Goal: Task Accomplishment & Management: Manage account settings

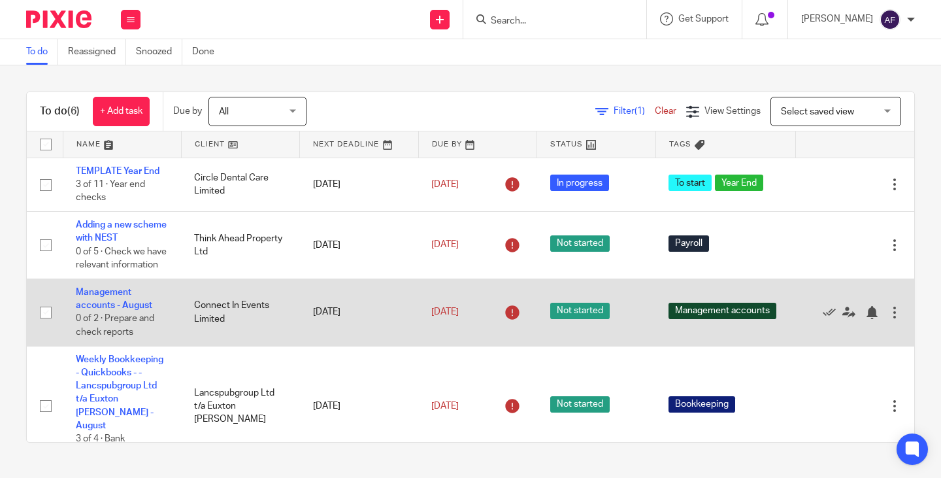
scroll to position [65, 0]
click at [92, 309] on link "Management accounts - August" at bounding box center [114, 299] width 76 height 22
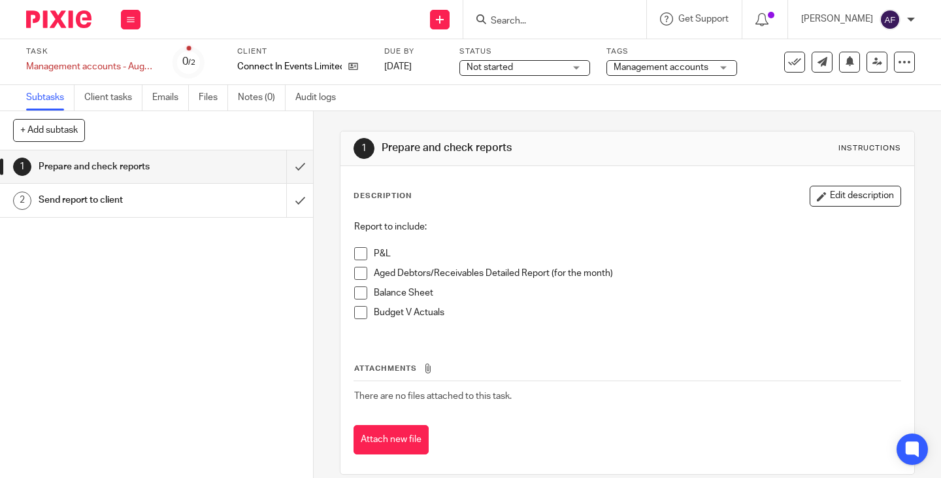
click at [576, 63] on div "Not started Not started" at bounding box center [525, 68] width 131 height 16
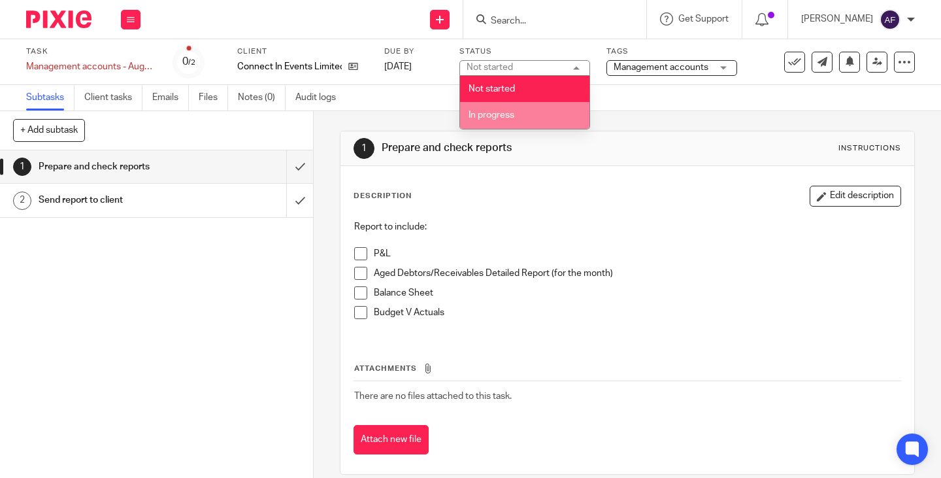
click at [524, 118] on li "In progress" at bounding box center [524, 115] width 129 height 27
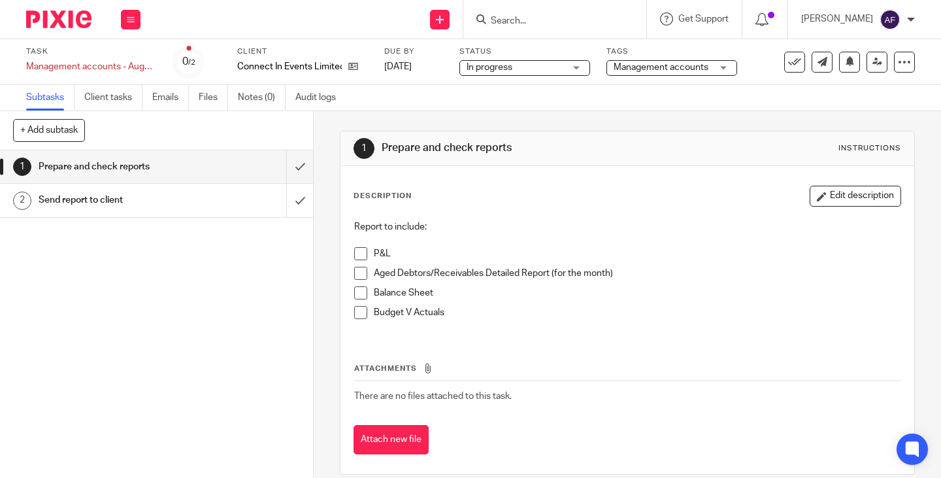
click at [575, 158] on div "1 Prepare and check reports Instructions" at bounding box center [628, 148] width 548 height 21
click at [133, 22] on icon at bounding box center [131, 20] width 8 height 8
click at [129, 67] on li "Work" at bounding box center [130, 61] width 35 height 19
click at [135, 59] on link "Work" at bounding box center [124, 60] width 23 height 9
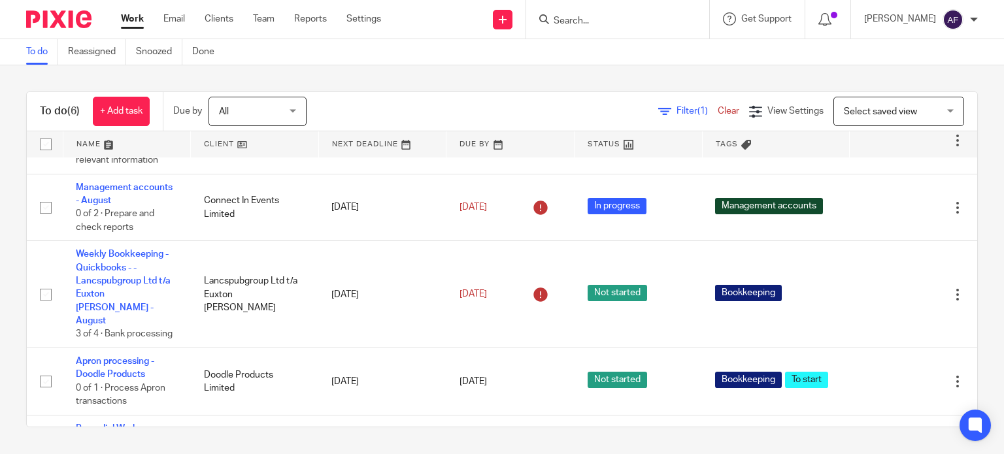
scroll to position [84, 0]
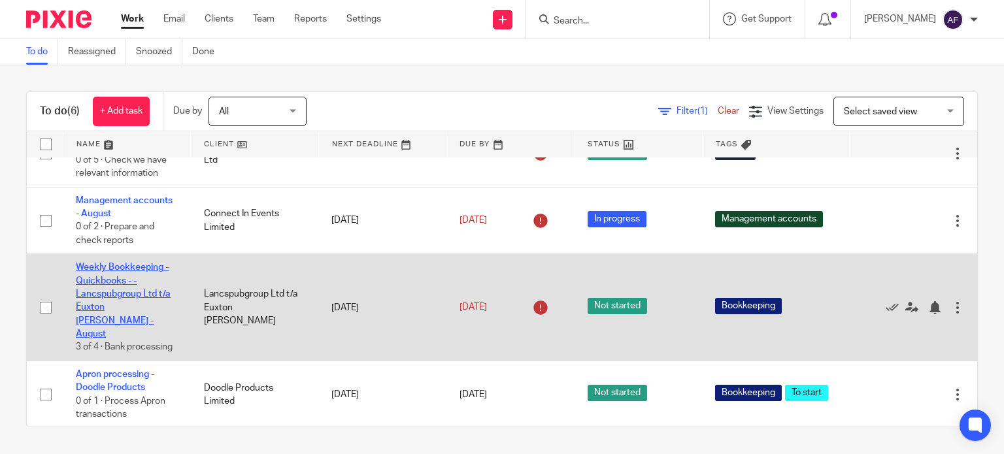
click at [107, 300] on link "Weekly Bookkeeping - Quickbooks - - Lancspubgroup Ltd t/a Euxton Mills - August" at bounding box center [123, 301] width 95 height 76
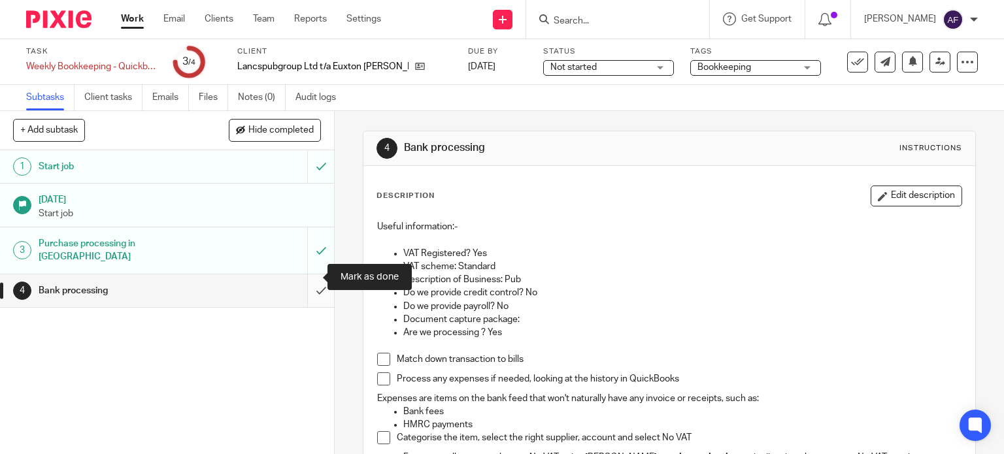
click at [305, 278] on input "submit" at bounding box center [167, 291] width 334 height 33
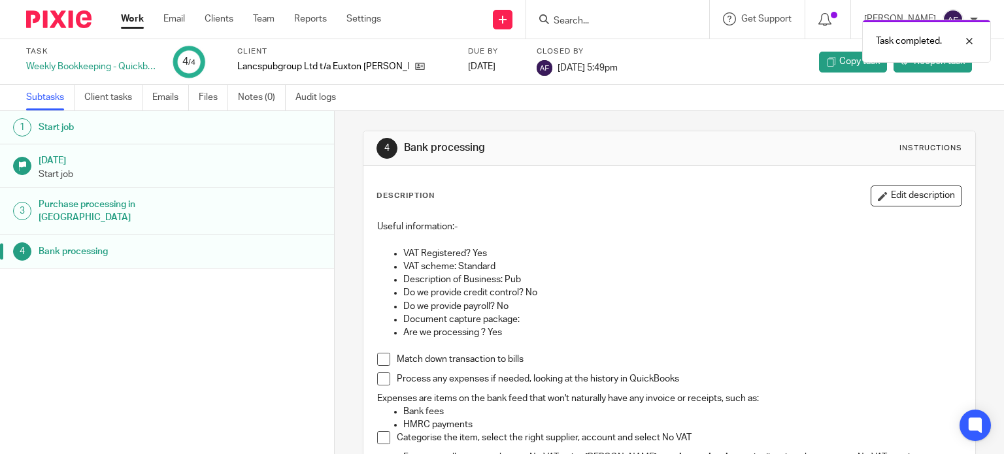
click at [129, 21] on link "Work" at bounding box center [132, 18] width 23 height 13
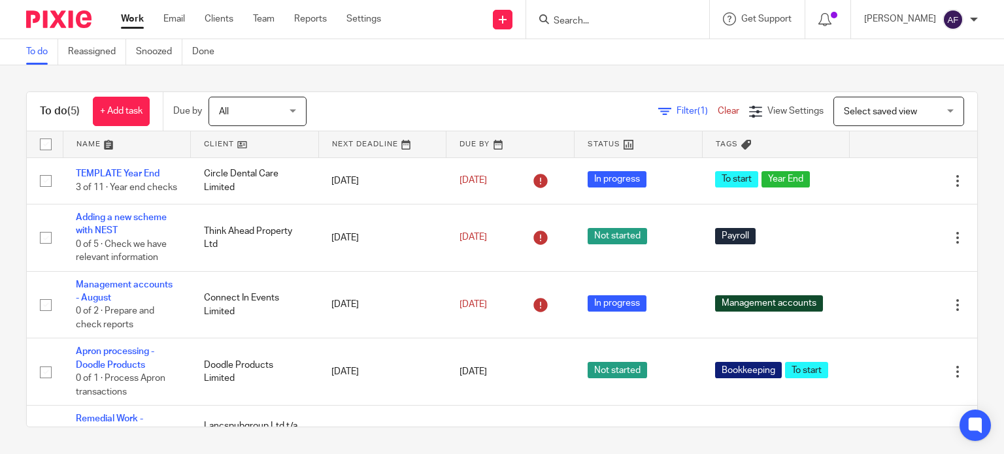
scroll to position [55, 0]
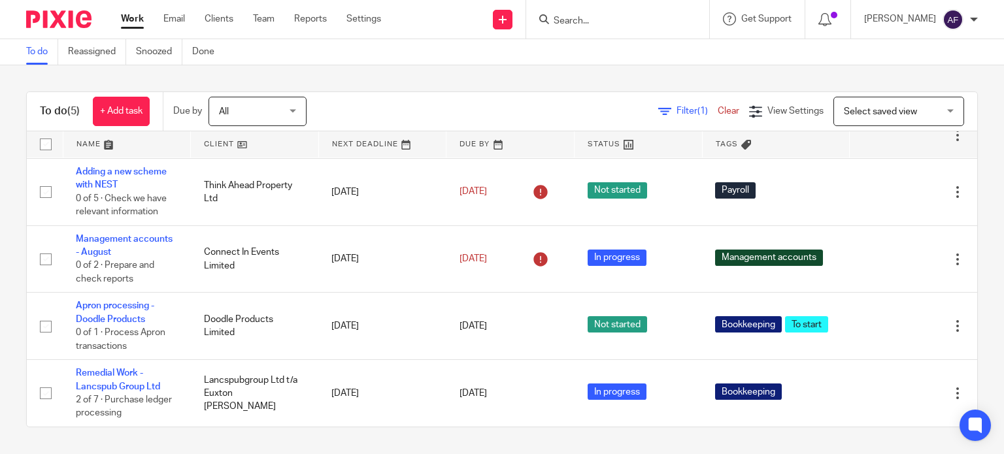
click at [718, 110] on link "Clear" at bounding box center [729, 111] width 22 height 9
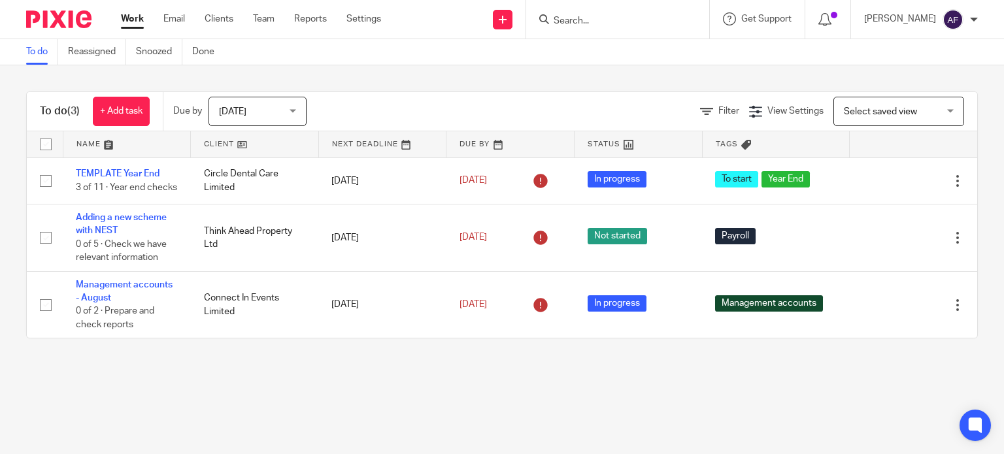
click at [587, 92] on div "To do (3) + Add task Due by [DATE] [DATE] [DATE] [DATE] This week Next week Thi…" at bounding box center [502, 215] width 952 height 247
click at [298, 113] on div "[DATE] [DATE]" at bounding box center [258, 111] width 98 height 29
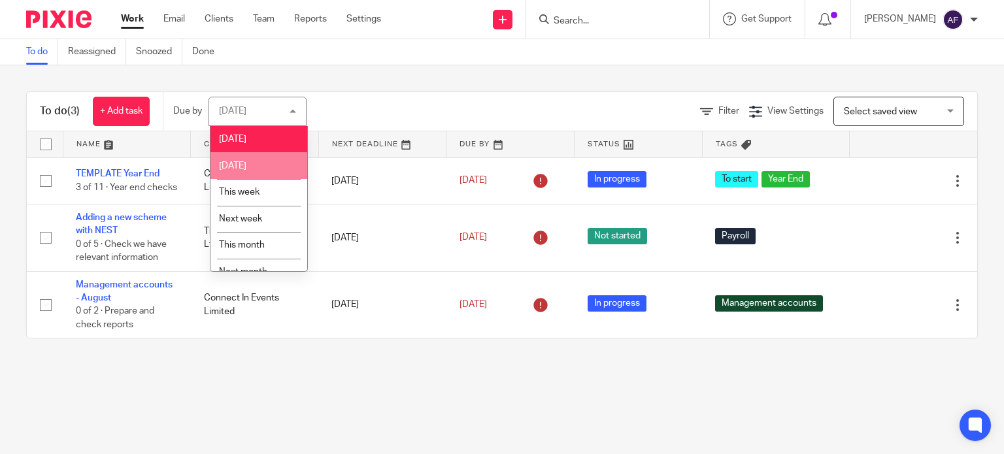
scroll to position [42, 0]
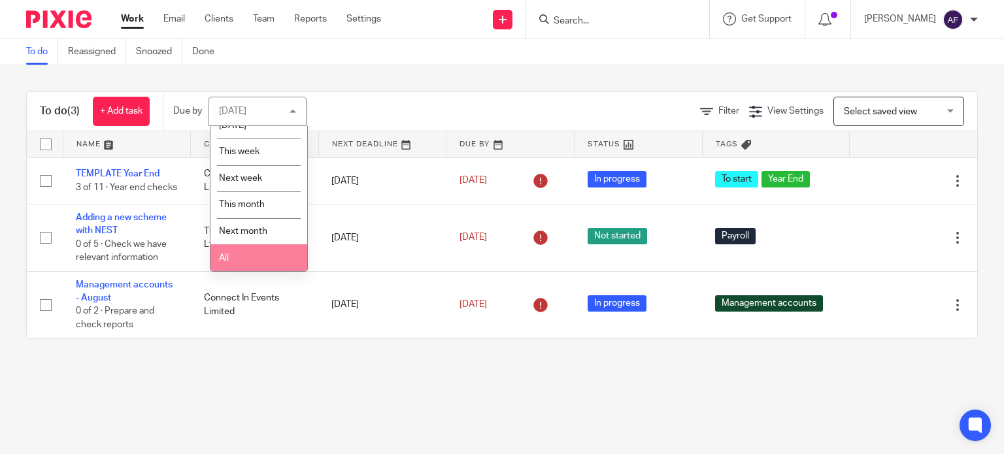
click at [262, 265] on li "All" at bounding box center [258, 257] width 97 height 27
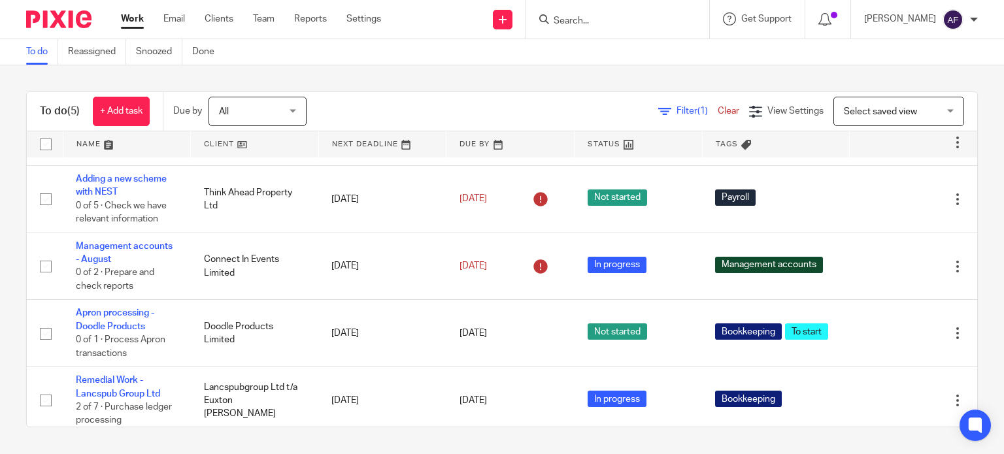
scroll to position [55, 0]
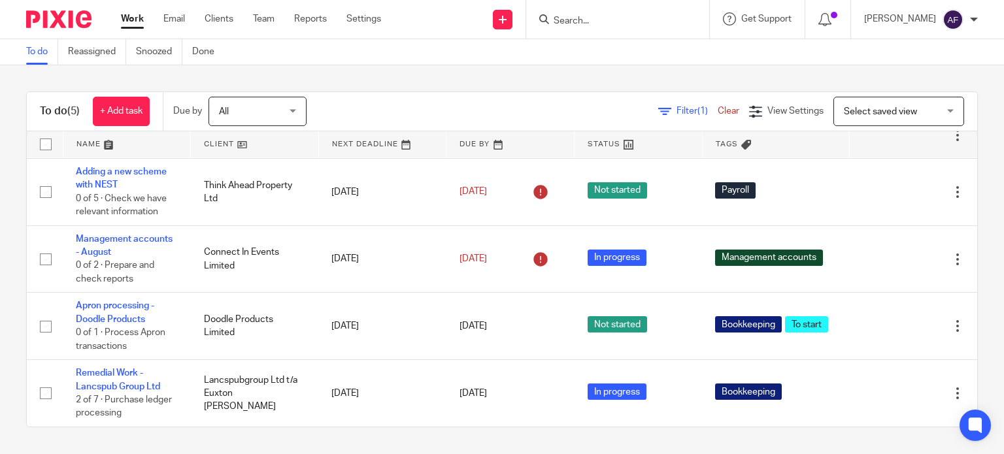
click at [696, 52] on div "To do Reassigned Snoozed Done" at bounding box center [502, 52] width 1004 height 26
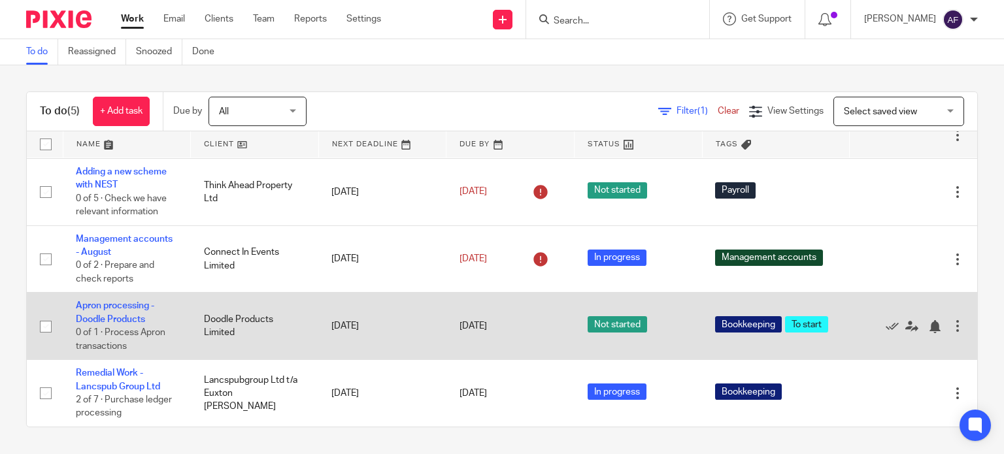
click at [951, 326] on div at bounding box center [957, 326] width 13 height 13
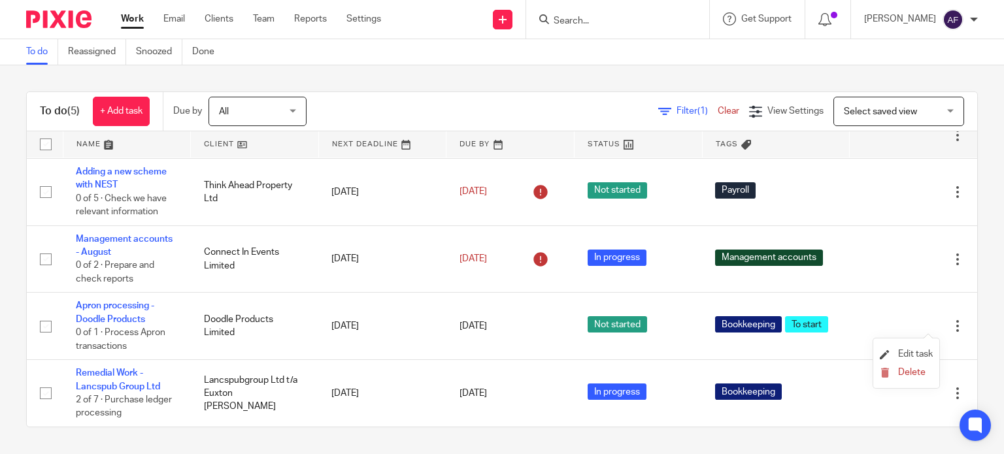
click at [920, 359] on li "Edit task" at bounding box center [906, 355] width 53 height 20
click at [903, 356] on span "Edit task" at bounding box center [915, 354] width 35 height 9
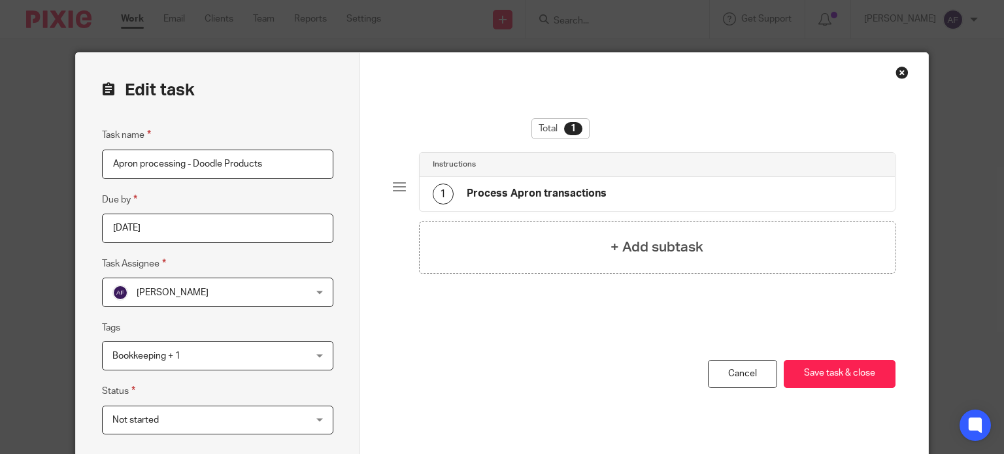
click at [276, 235] on input "[DATE]" at bounding box center [217, 228] width 231 height 29
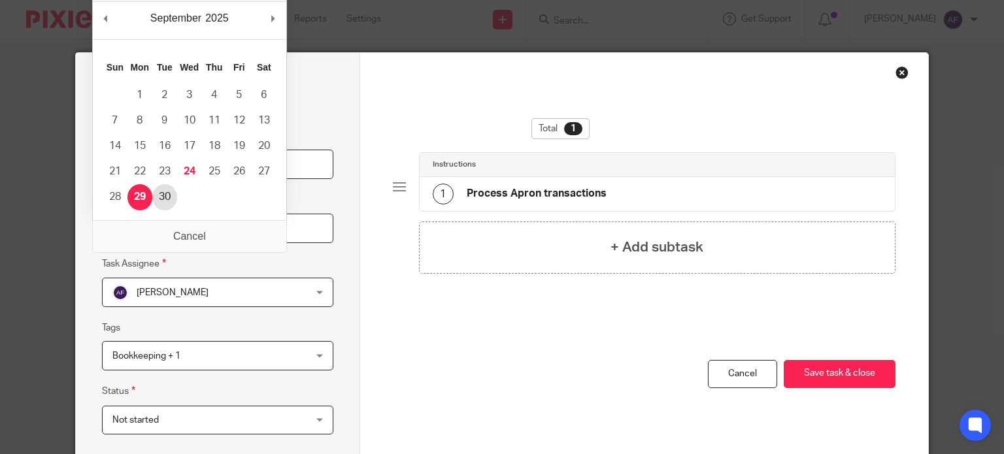
type input "[DATE]"
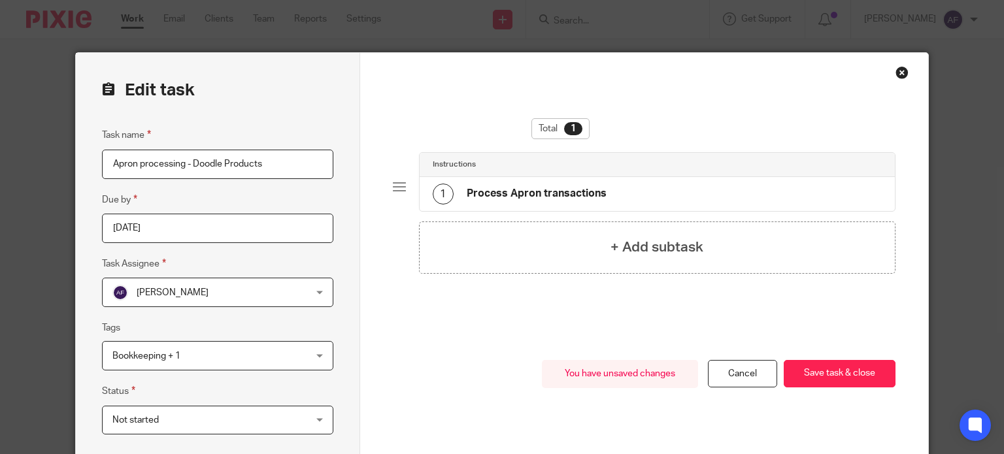
click at [341, 260] on div "Edit task Task name Apron processing - Doodle Products Due by 2025-09-30 Task A…" at bounding box center [218, 263] width 284 height 421
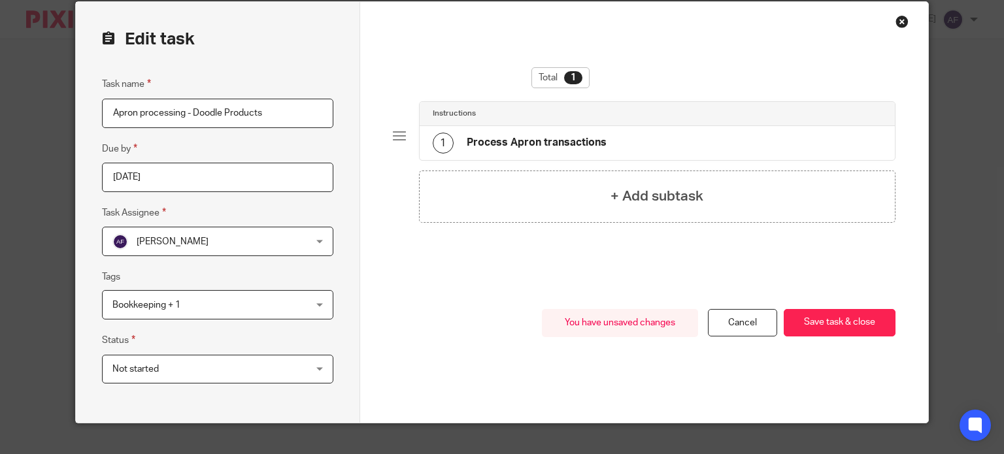
scroll to position [72, 0]
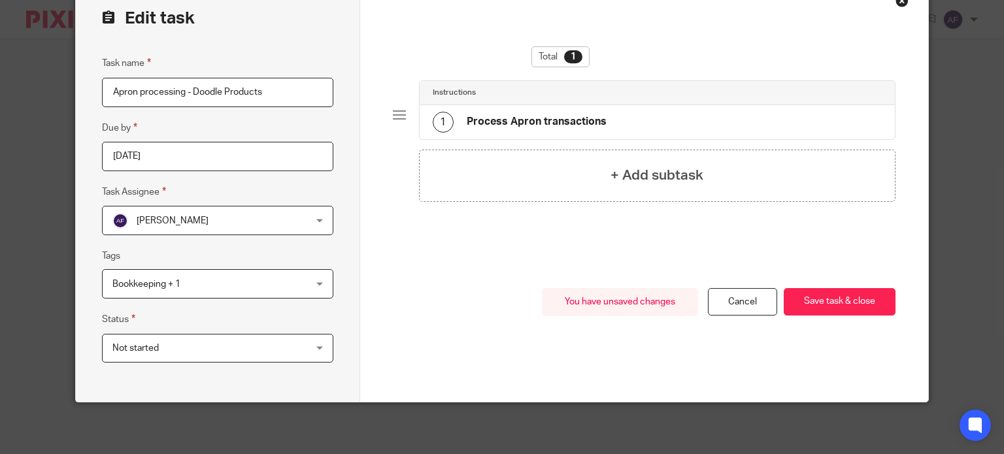
click at [308, 318] on fieldset "Status Not started Not started Not started In progress Done 1" at bounding box center [217, 337] width 231 height 51
click at [418, 297] on div "You have unsaved changes Cancel Save task & close Save task & close" at bounding box center [644, 345] width 503 height 114
click at [817, 289] on button "Save task & close" at bounding box center [840, 302] width 112 height 28
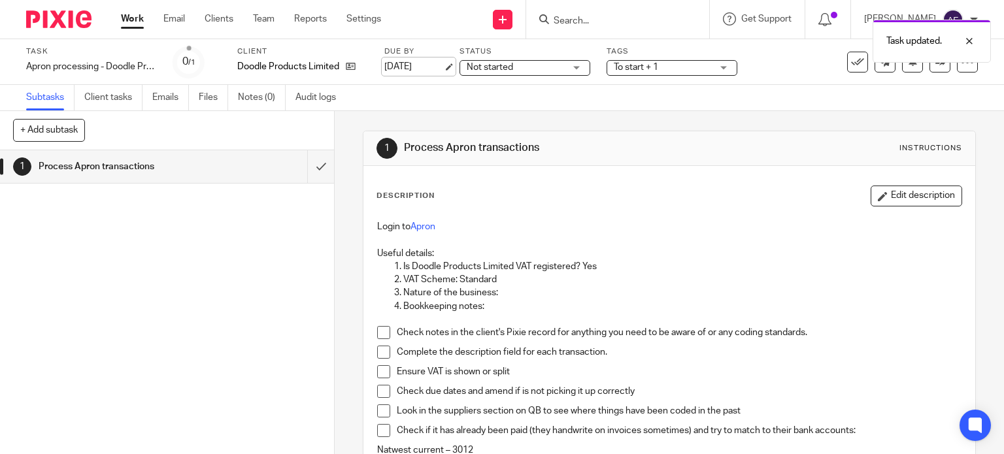
click at [417, 70] on link "[DATE]" at bounding box center [413, 67] width 59 height 14
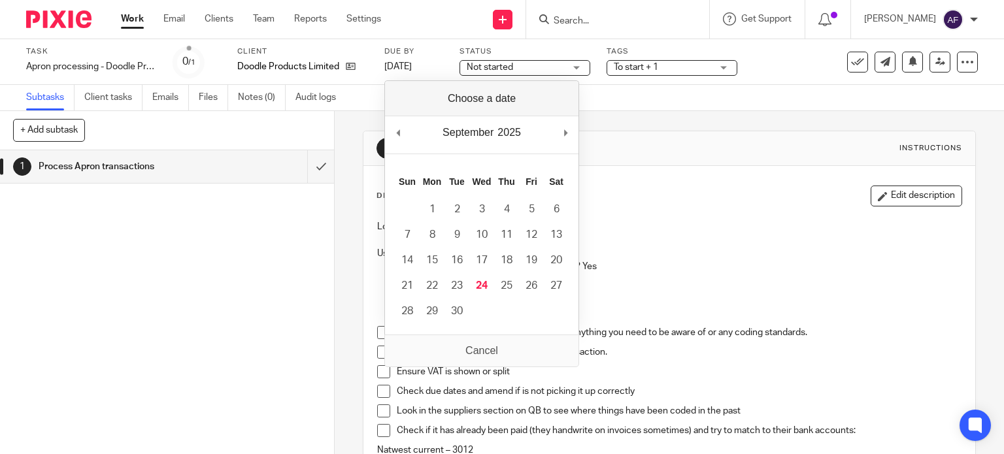
click at [667, 204] on div "Description Edit description" at bounding box center [670, 196] width 586 height 21
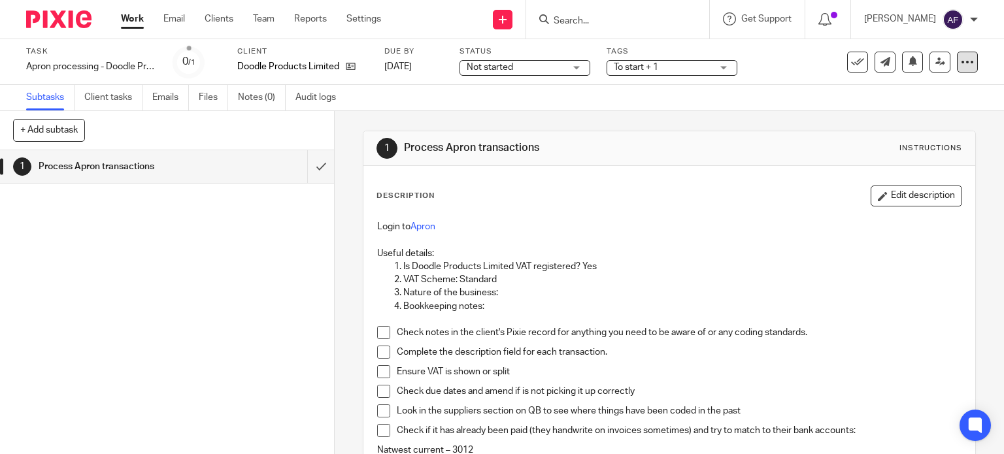
click at [963, 69] on div at bounding box center [967, 62] width 21 height 21
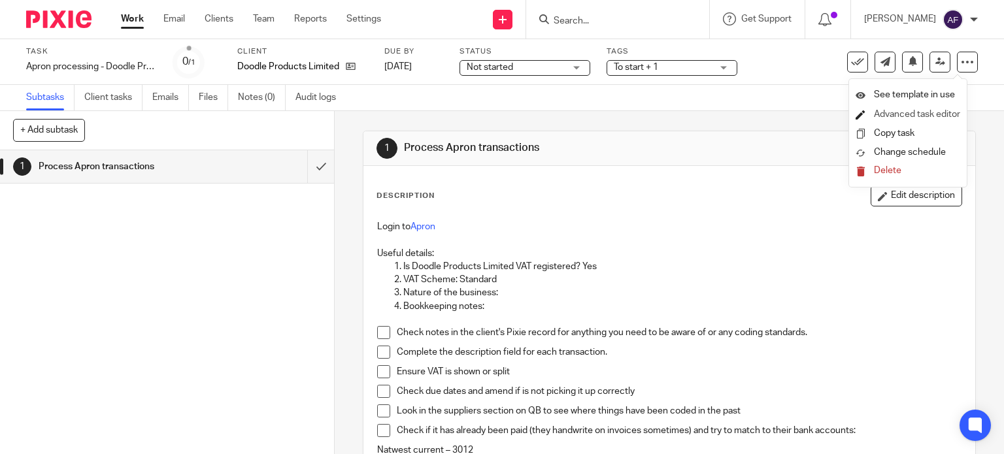
click at [939, 117] on link "Advanced task editor" at bounding box center [917, 114] width 86 height 9
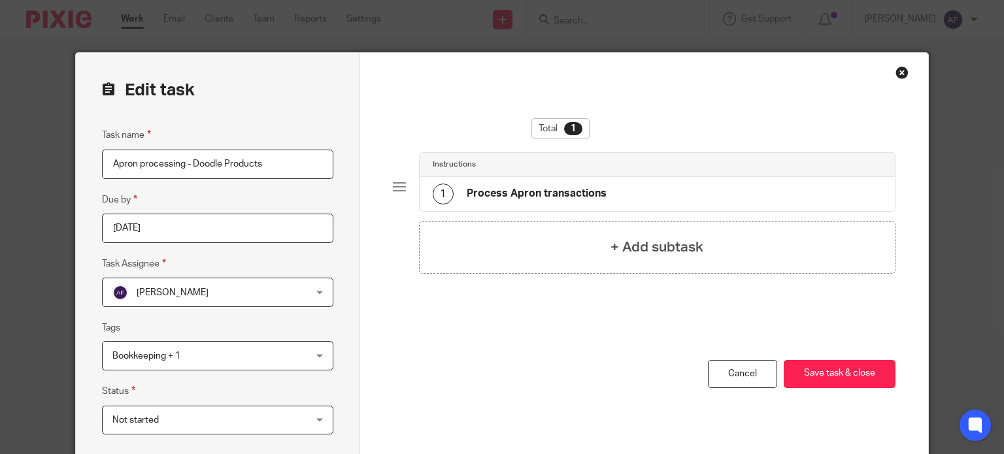
click at [896, 78] on div "Close this dialog window" at bounding box center [902, 72] width 13 height 13
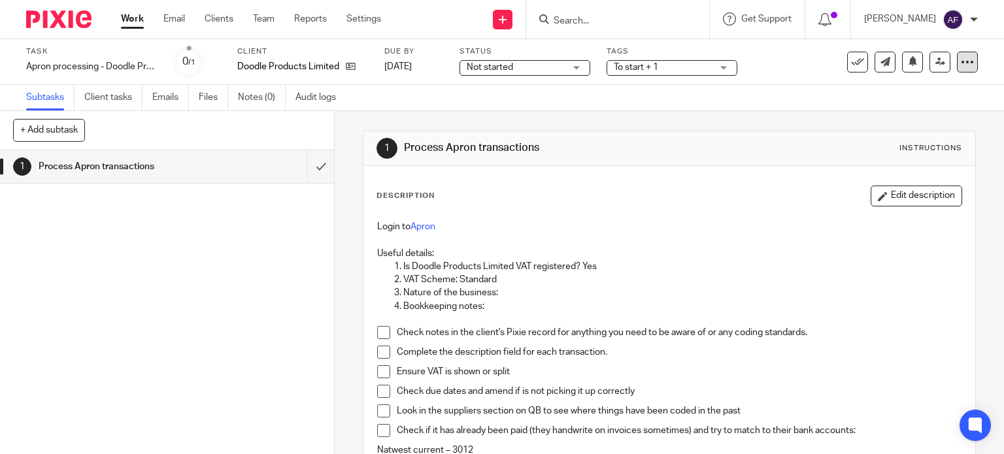
click at [962, 65] on icon at bounding box center [967, 62] width 13 height 13
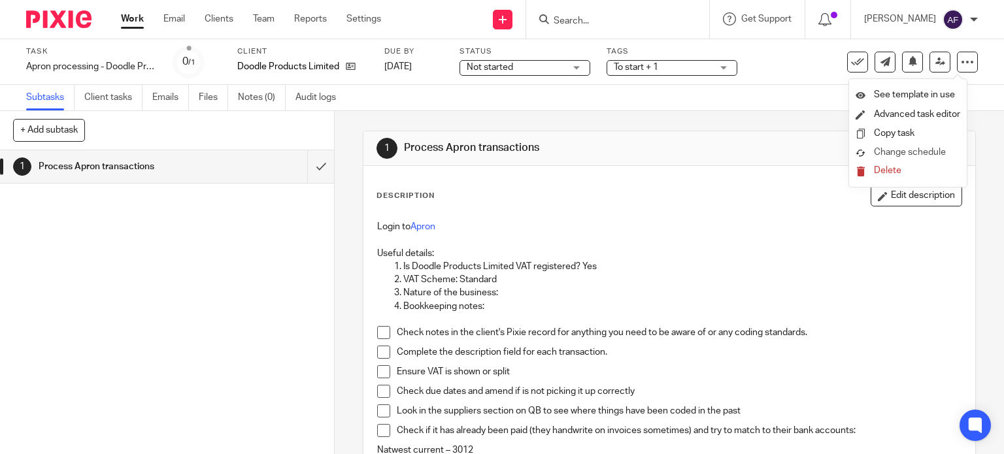
click at [925, 154] on span "Change schedule" at bounding box center [910, 152] width 72 height 9
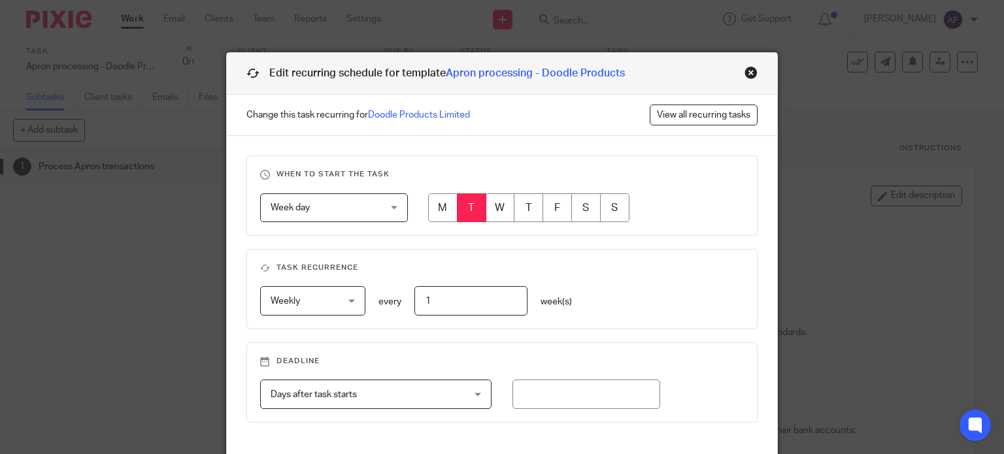
click at [669, 229] on fieldset "When to start the task Week day Week day Disable On date Week day Month day On …" at bounding box center [502, 196] width 512 height 80
drag, startPoint x: 692, startPoint y: 271, endPoint x: 688, endPoint y: 156, distance: 115.1
click at [688, 156] on div "When to start the task Week day Week day Disable On date Week day Month day On …" at bounding box center [502, 296] width 551 height 320
click at [715, 222] on fieldset "When to start the task Week day Week day Disable On date Week day Month day On …" at bounding box center [502, 196] width 512 height 80
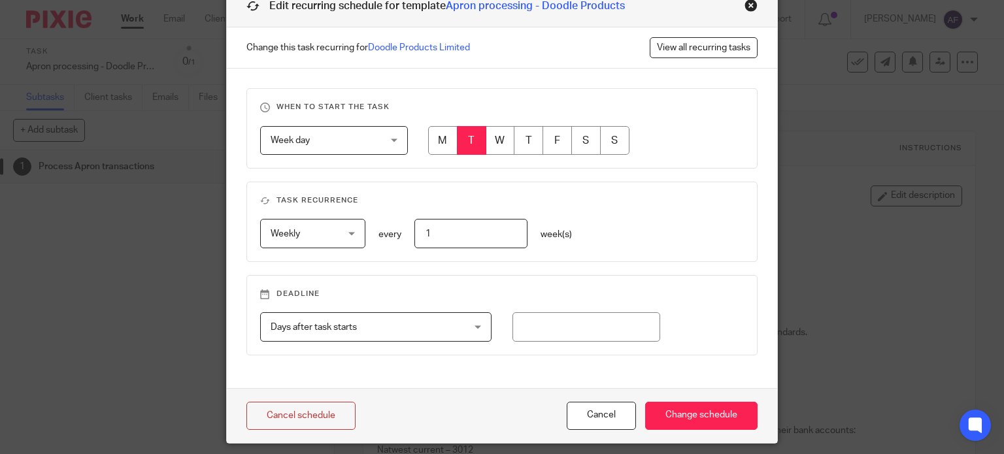
scroll to position [107, 0]
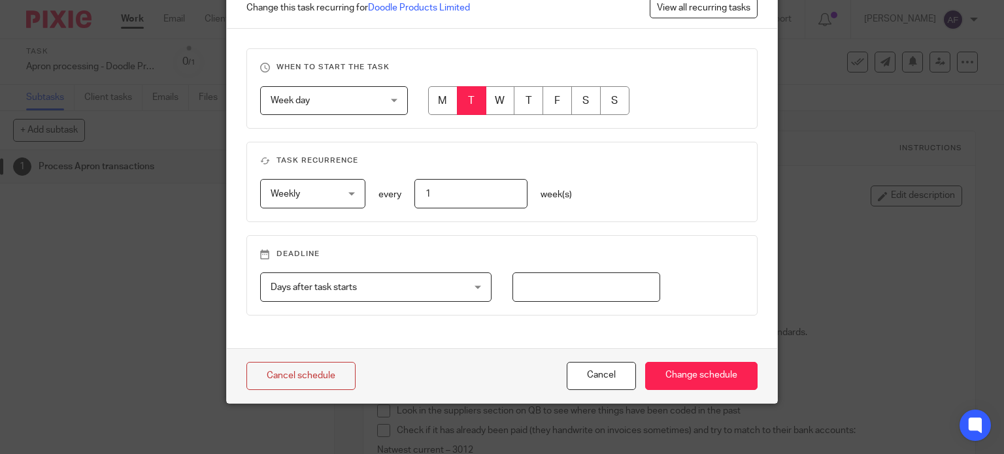
click at [622, 300] on input "number" at bounding box center [587, 287] width 148 height 29
type input "1"
click at [667, 201] on div "Weekly Weekly No repeat Weekly Monthly Yearly weekly every 1 week(s)" at bounding box center [491, 193] width 505 height 29
click at [712, 375] on input "Change schedule" at bounding box center [701, 376] width 112 height 28
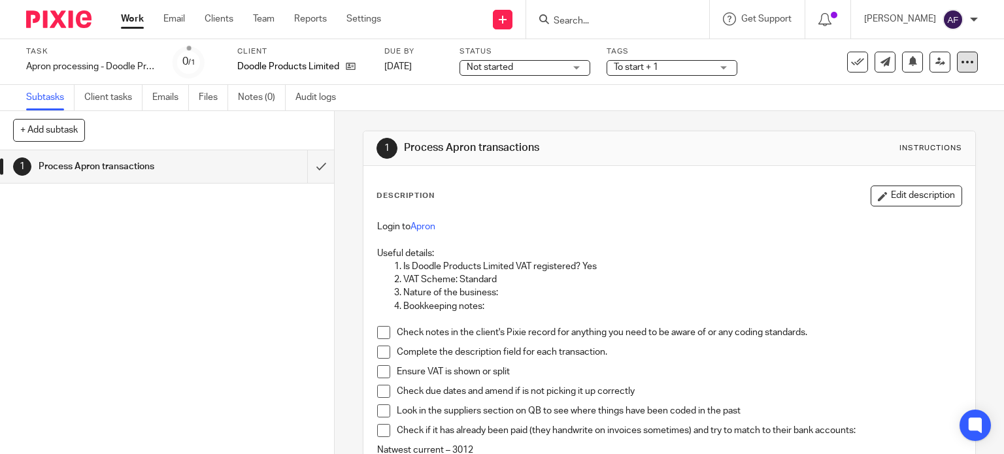
click at [957, 71] on div at bounding box center [967, 62] width 21 height 21
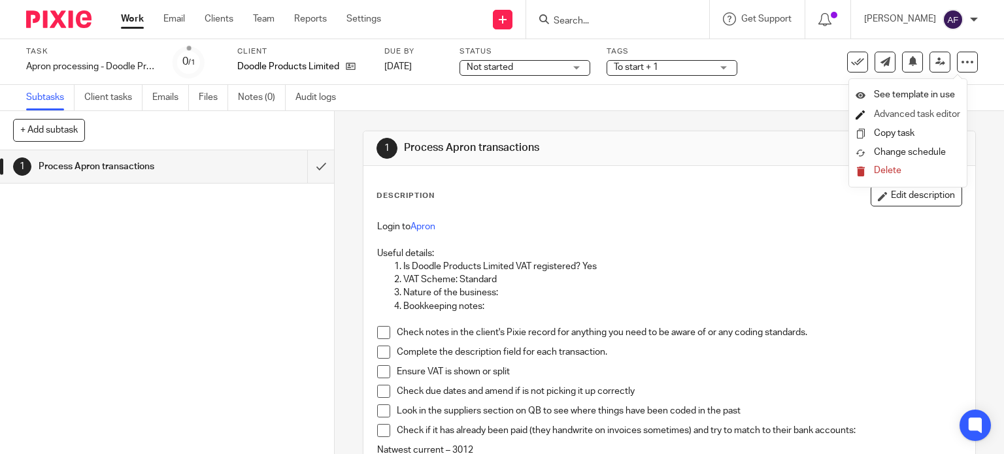
click at [936, 114] on link "Advanced task editor" at bounding box center [917, 114] width 86 height 9
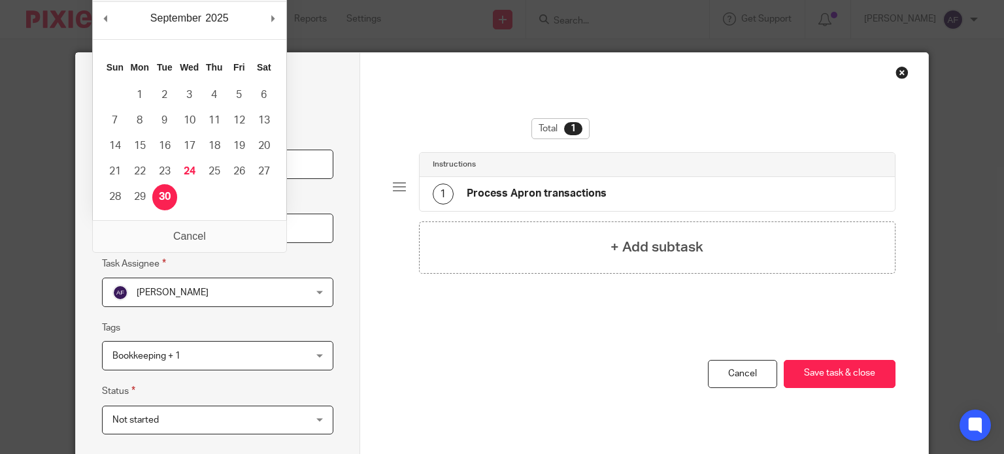
click at [184, 232] on input "2025-09-30" at bounding box center [217, 228] width 231 height 29
click at [351, 263] on div "Edit task Task name Apron processing - Doodle Products Due by 2025-09-30 Task A…" at bounding box center [218, 263] width 284 height 421
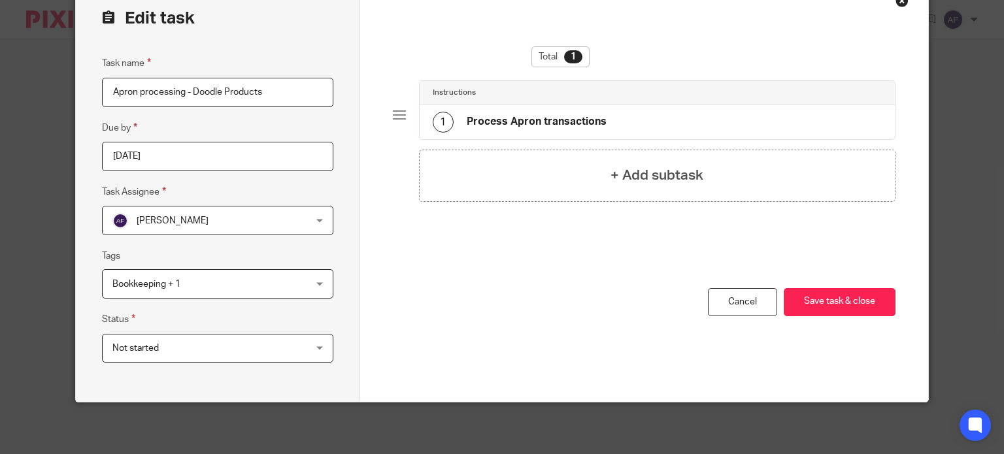
scroll to position [29, 0]
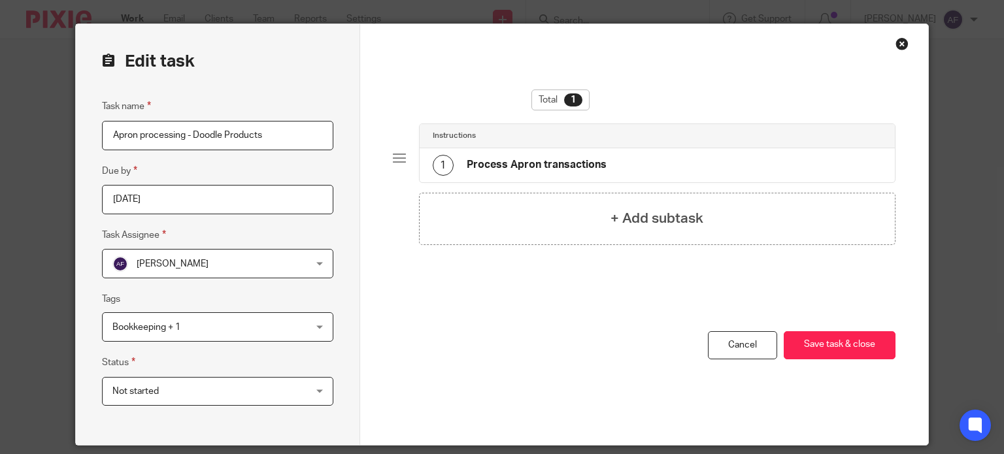
click at [898, 41] on div "Close this dialog window" at bounding box center [902, 43] width 13 height 13
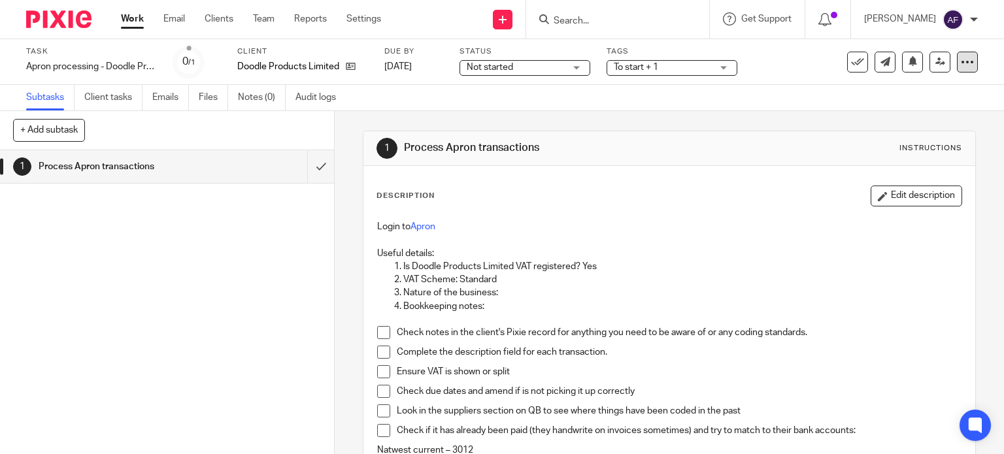
click at [961, 63] on icon at bounding box center [967, 62] width 13 height 13
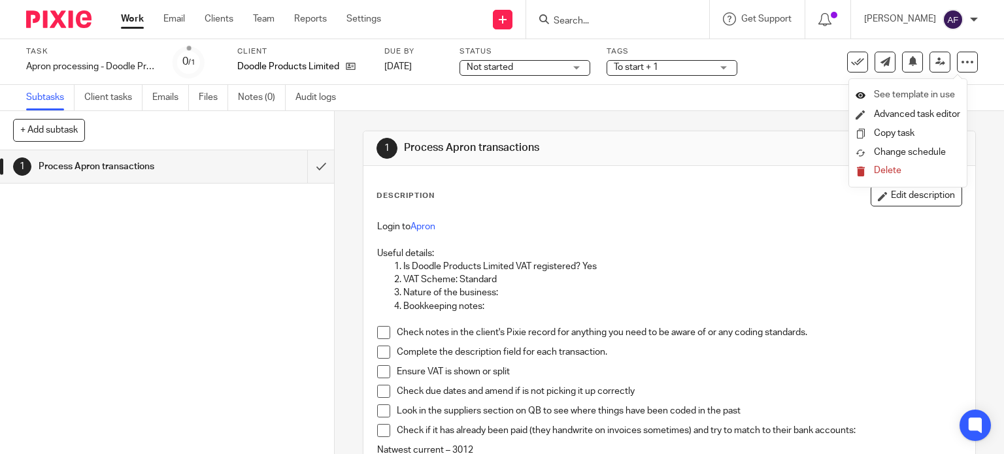
click at [943, 92] on span "See template in use" at bounding box center [914, 94] width 81 height 9
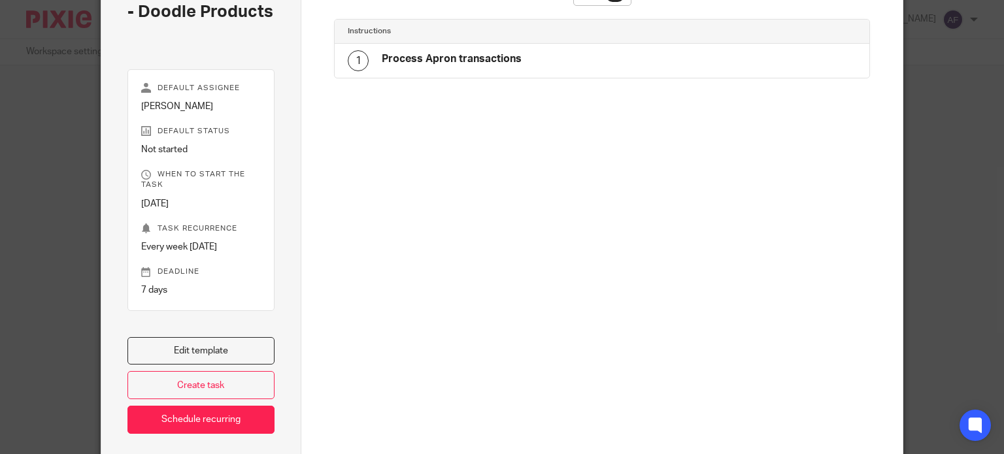
scroll to position [126, 0]
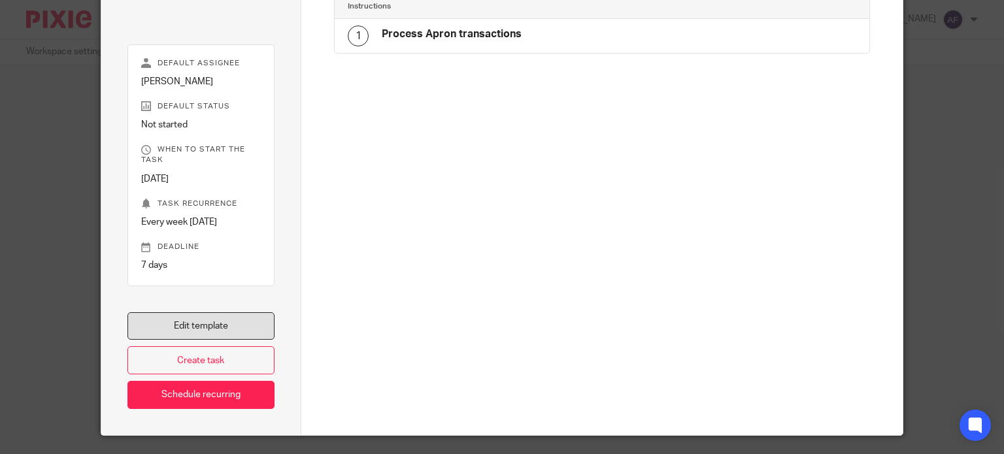
click at [223, 317] on link "Edit template" at bounding box center [201, 326] width 148 height 28
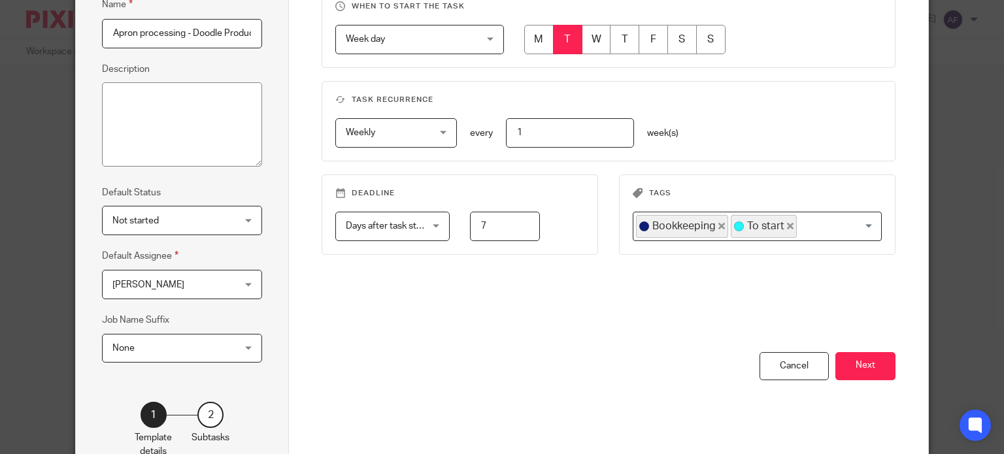
scroll to position [161, 0]
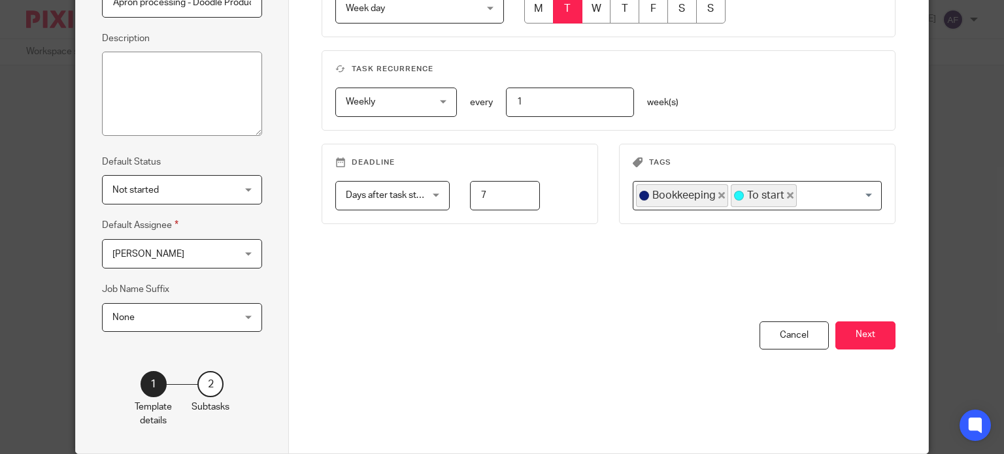
click at [526, 284] on div "When to start the task Week day Week day Disable On date Week day Month day On …" at bounding box center [609, 139] width 574 height 365
click at [486, 190] on input "7" at bounding box center [504, 195] width 69 height 29
drag, startPoint x: 499, startPoint y: 197, endPoint x: 461, endPoint y: 201, distance: 38.8
click at [461, 201] on div "7" at bounding box center [495, 195] width 90 height 29
type input "1"
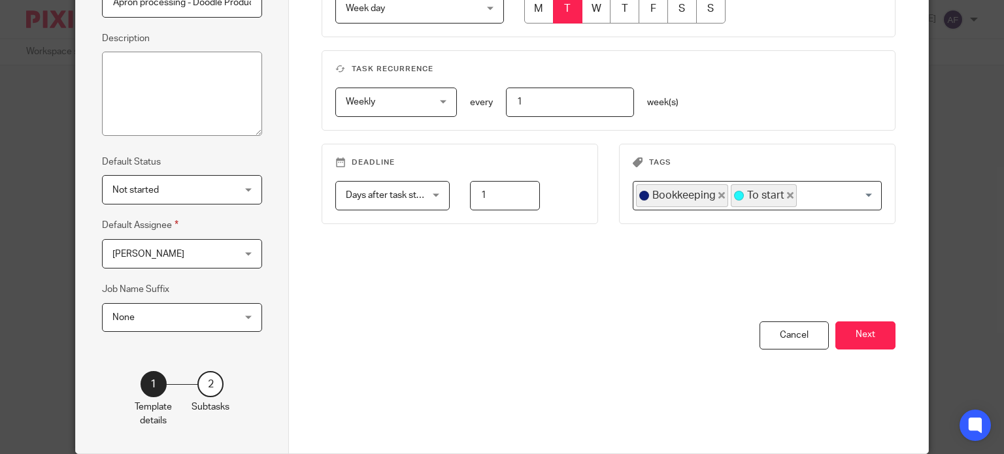
click at [484, 211] on fieldset "Deadline Days after task starts Days after task starts Days after task starts W…" at bounding box center [460, 184] width 277 height 80
click at [852, 339] on button "Next" at bounding box center [865, 336] width 60 height 28
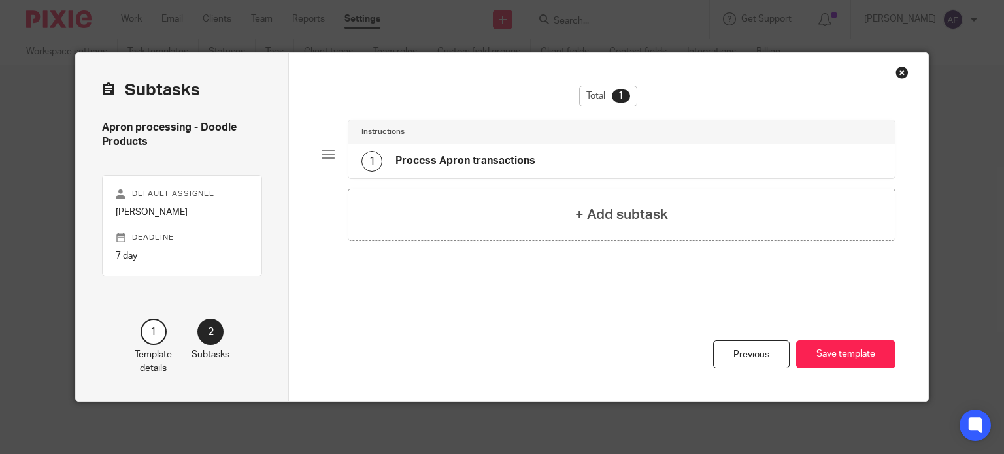
scroll to position [0, 0]
click at [852, 353] on button "Save template" at bounding box center [845, 355] width 99 height 28
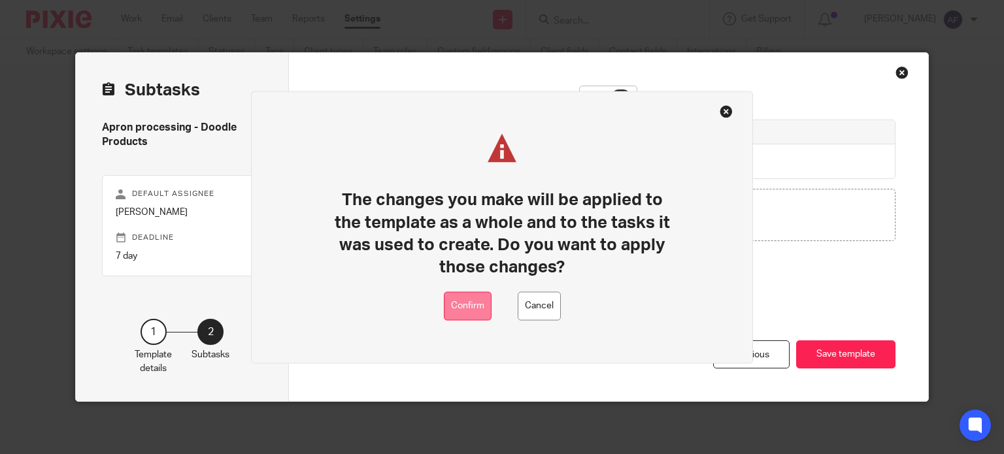
click at [480, 304] on button "Confirm" at bounding box center [468, 306] width 48 height 29
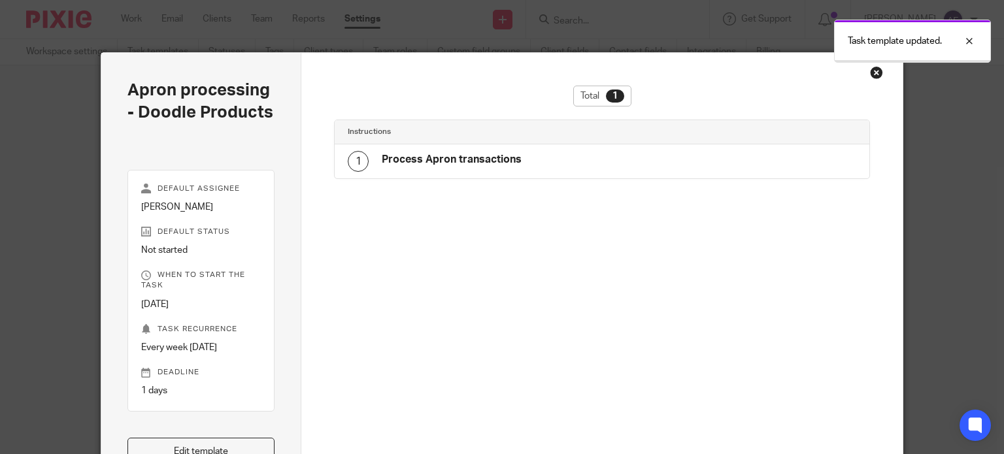
scroll to position [10, 0]
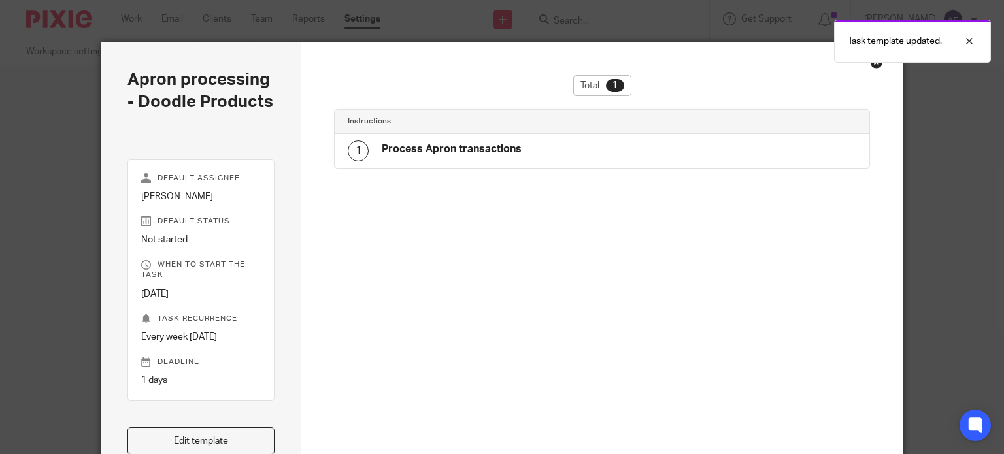
click at [872, 65] on div "Close this dialog window" at bounding box center [876, 62] width 13 height 13
click at [869, 70] on div "Total 1 Instructions 1 Process Apron transactions" at bounding box center [601, 296] width 601 height 508
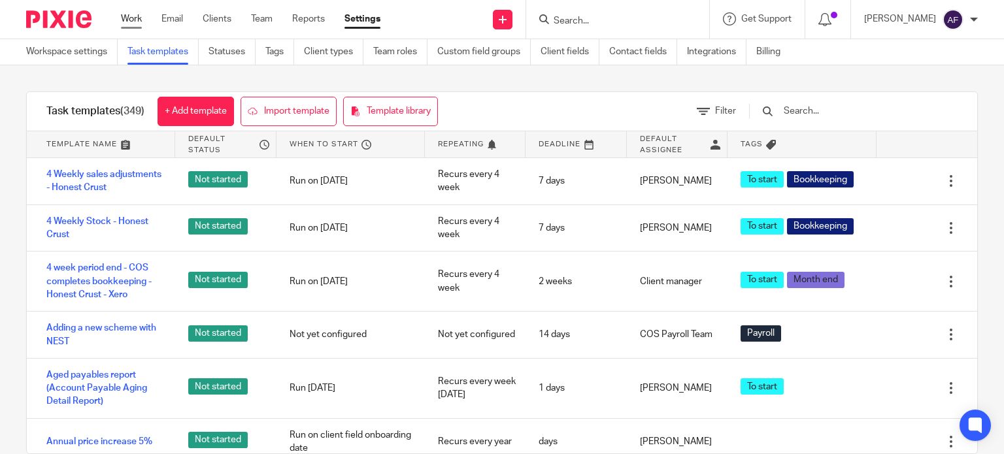
click at [131, 22] on link "Work" at bounding box center [131, 18] width 21 height 13
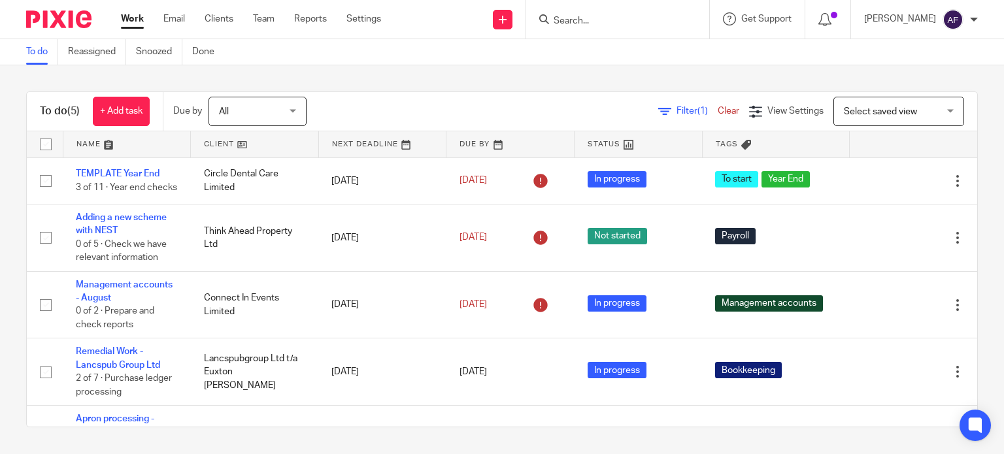
click at [973, 143] on div "To do (5) + Add task Due by All All [DATE] [DATE] This week Next week This mont…" at bounding box center [502, 259] width 1004 height 388
